Goal: Information Seeking & Learning: Learn about a topic

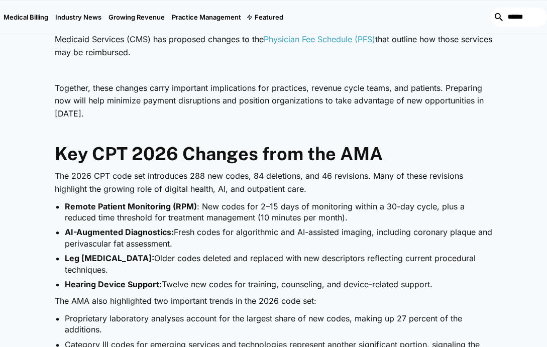
scroll to position [553, 0]
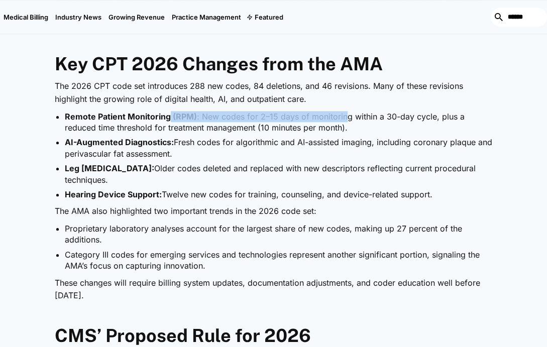
drag, startPoint x: 168, startPoint y: 117, endPoint x: 342, endPoint y: 118, distance: 173.8
click at [342, 118] on li "Remote Patient Monitoring (RPM) : New codes for 2–15 days of monitoring within …" at bounding box center [278, 122] width 427 height 23
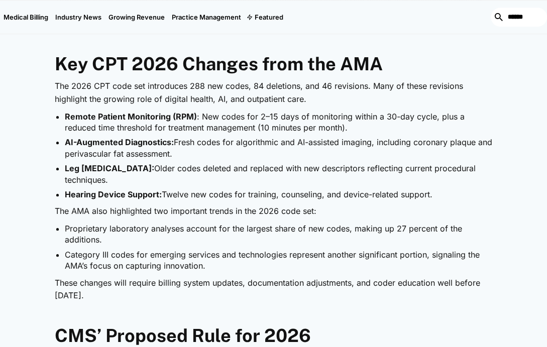
click at [345, 145] on li "AI-Augmented Diagnostics: Fresh codes for algorithmic and AI-assisted imaging, …" at bounding box center [278, 148] width 427 height 23
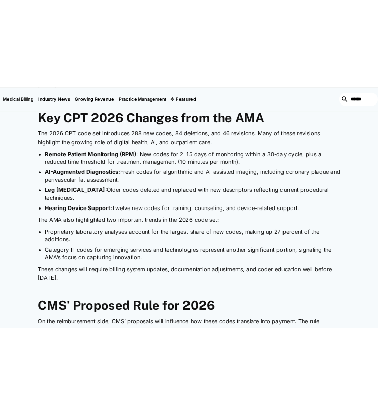
scroll to position [603, 0]
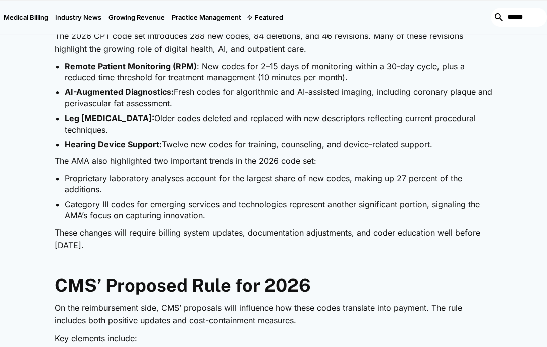
click at [476, 190] on li "Proprietary laboratory analyses account for the largest share of new codes, mak…" at bounding box center [278, 184] width 427 height 23
click at [247, 127] on li "Leg [MEDICAL_DATA]: Older codes deleted and replaced with new descriptors refle…" at bounding box center [278, 124] width 427 height 23
drag, startPoint x: 171, startPoint y: 120, endPoint x: 160, endPoint y: 90, distance: 31.5
click at [171, 118] on li "Leg [MEDICAL_DATA]: Older codes deleted and replaced with new descriptors refle…" at bounding box center [278, 124] width 427 height 23
click at [158, 80] on li "Remote Patient Monitoring (RPM) : New codes for 2–15 days of monitoring within …" at bounding box center [278, 72] width 427 height 23
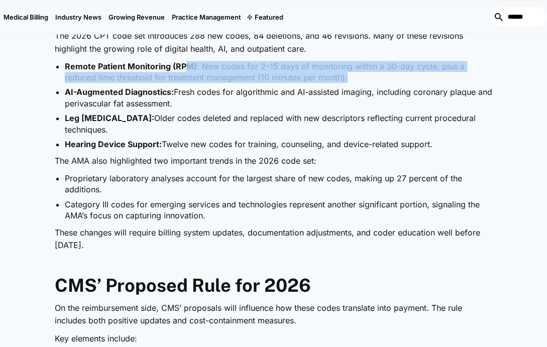
drag, startPoint x: 184, startPoint y: 60, endPoint x: 355, endPoint y: 81, distance: 172.2
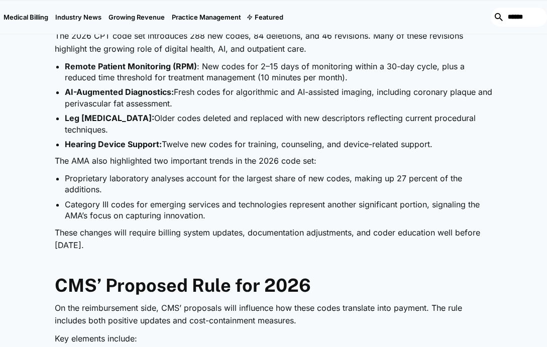
click at [356, 108] on li "AI-Augmented Diagnostics: Fresh codes for algorithmic and AI-assisted imaging, …" at bounding box center [278, 97] width 427 height 23
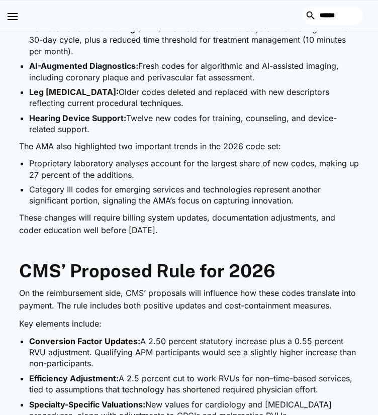
click at [295, 135] on li "Hearing Device Support: Twelve new codes for training, counseling, and device-r…" at bounding box center [194, 124] width 330 height 23
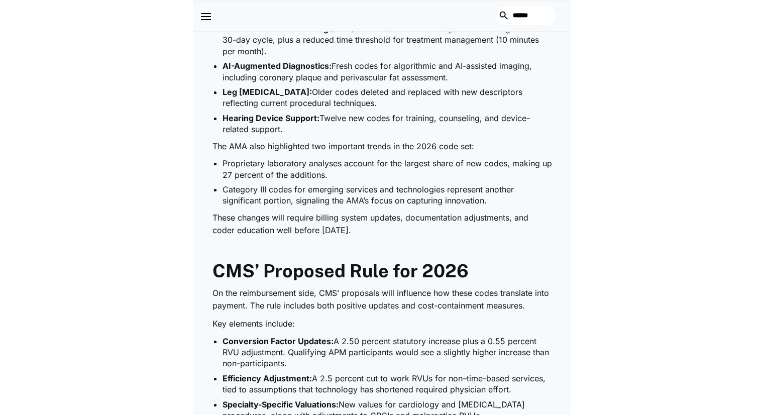
scroll to position [617, 0]
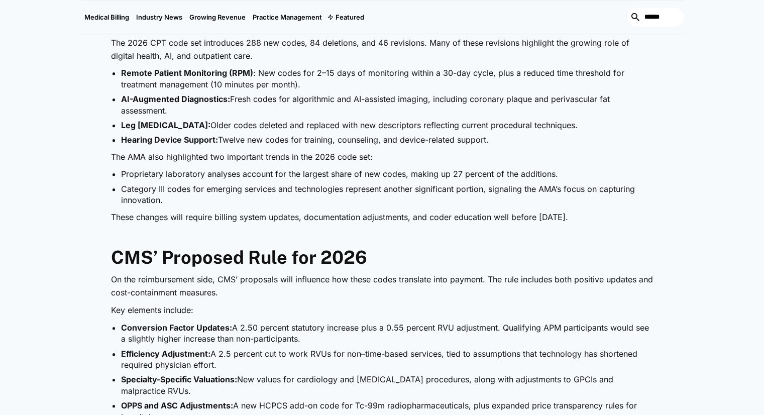
click at [155, 174] on li "Proprietary laboratory analyses account for the largest share of new codes, mak…" at bounding box center [387, 173] width 532 height 11
drag, startPoint x: 142, startPoint y: 153, endPoint x: 285, endPoint y: 155, distance: 143.7
click at [285, 155] on p "The AMA also highlighted two important trends in the 2026 code set:" at bounding box center [382, 157] width 543 height 13
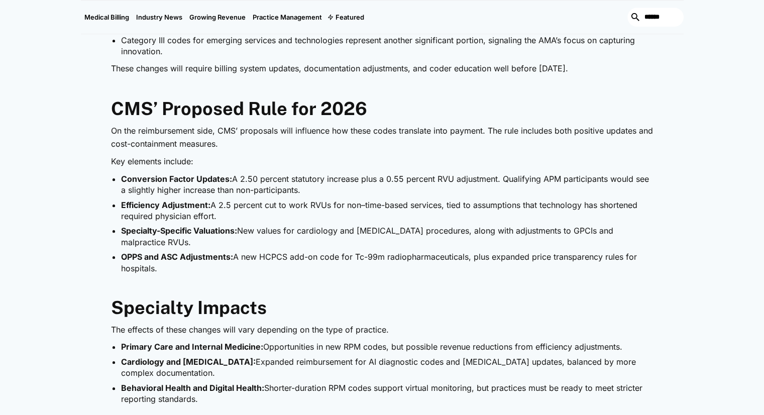
scroll to position [768, 0]
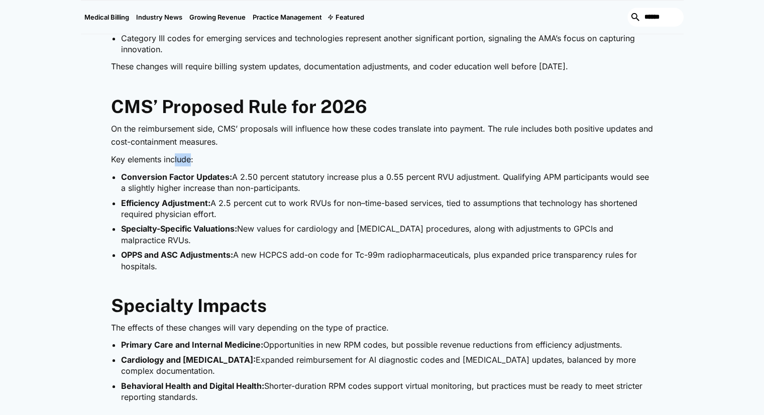
drag, startPoint x: 173, startPoint y: 153, endPoint x: 205, endPoint y: 167, distance: 35.1
click at [201, 166] on div "The American Medical Association (AMA) has released the CPT 2026 code set , int…" at bounding box center [382, 301] width 543 height 1114
click at [286, 189] on li "Conversion Factor Updates: A 2.50 percent statutory increase plus a 0.55 percen…" at bounding box center [387, 182] width 532 height 23
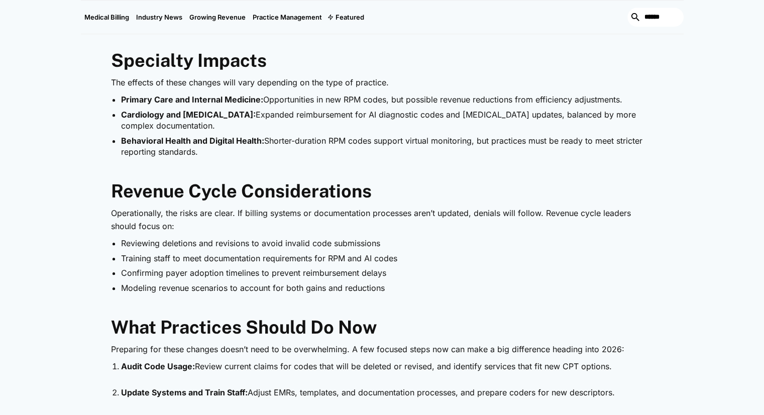
scroll to position [1169, 0]
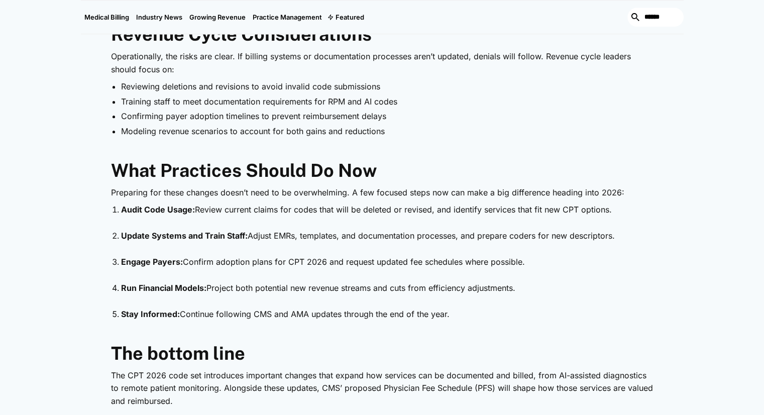
click at [159, 218] on li "Audit Code Usage: Review current claims for codes that will be deleted or revis…" at bounding box center [387, 215] width 532 height 23
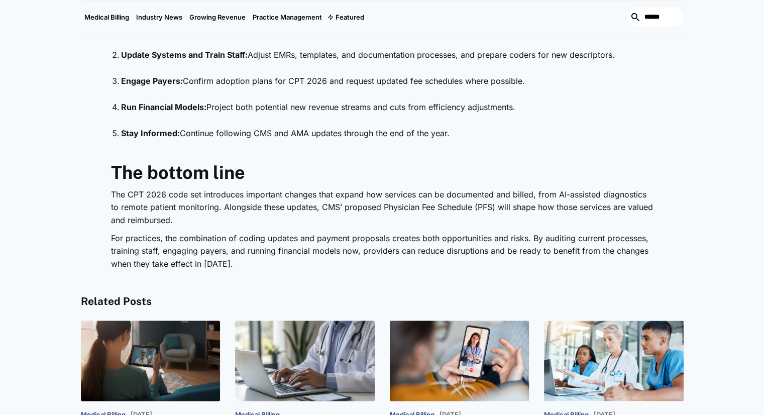
scroll to position [1370, 0]
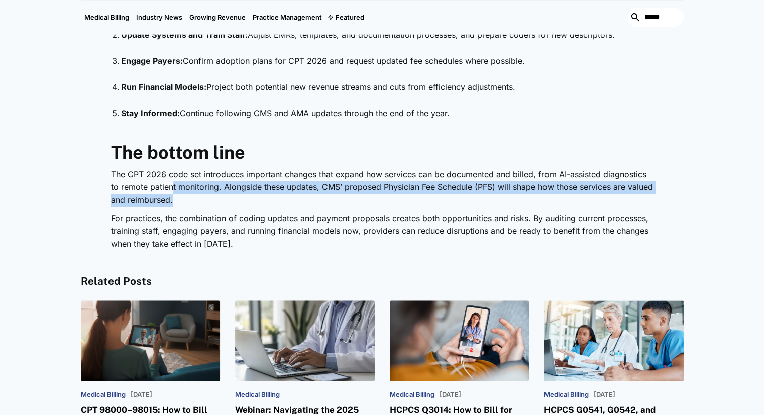
drag, startPoint x: 173, startPoint y: 181, endPoint x: 341, endPoint y: 193, distance: 168.2
click at [341, 193] on p "The CPT 2026 code set introduces important changes that expand how services can…" at bounding box center [382, 187] width 543 height 39
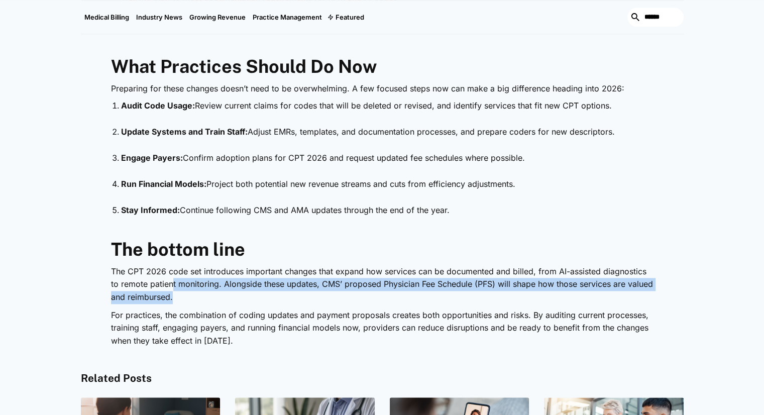
scroll to position [1270, 0]
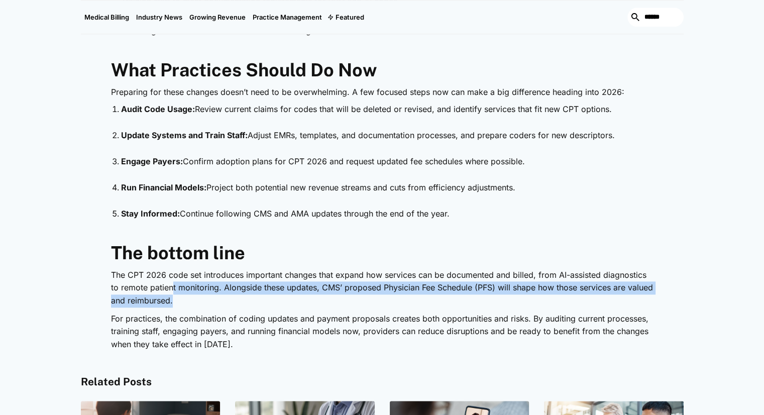
click at [173, 284] on p "The CPT 2026 code set introduces important changes that expand how services can…" at bounding box center [382, 288] width 543 height 39
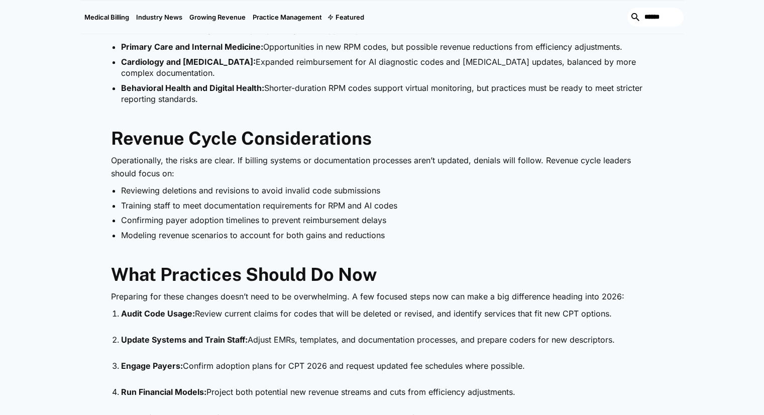
scroll to position [1069, 0]
